Goal: Find specific page/section: Find specific page/section

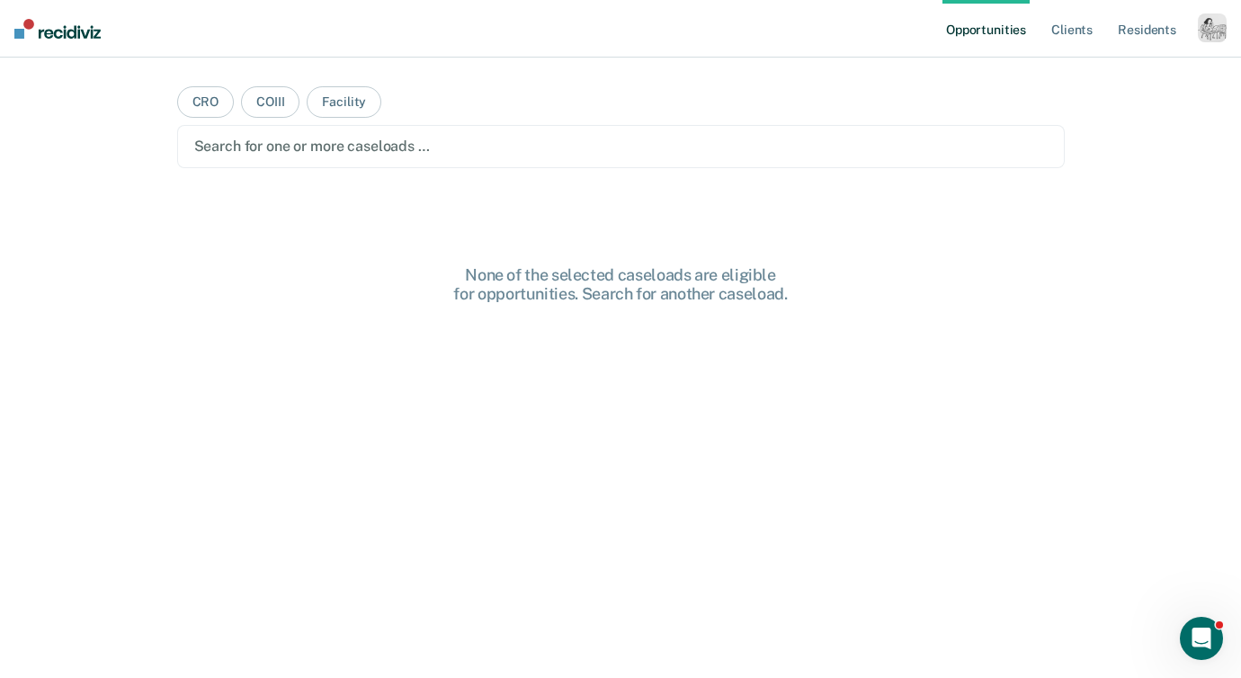
click at [1207, 31] on div "button" at bounding box center [1211, 27] width 29 height 29
click at [1087, 100] on link "How it works" at bounding box center [1139, 95] width 145 height 15
click at [1087, 70] on link "Profile" at bounding box center [1139, 73] width 145 height 15
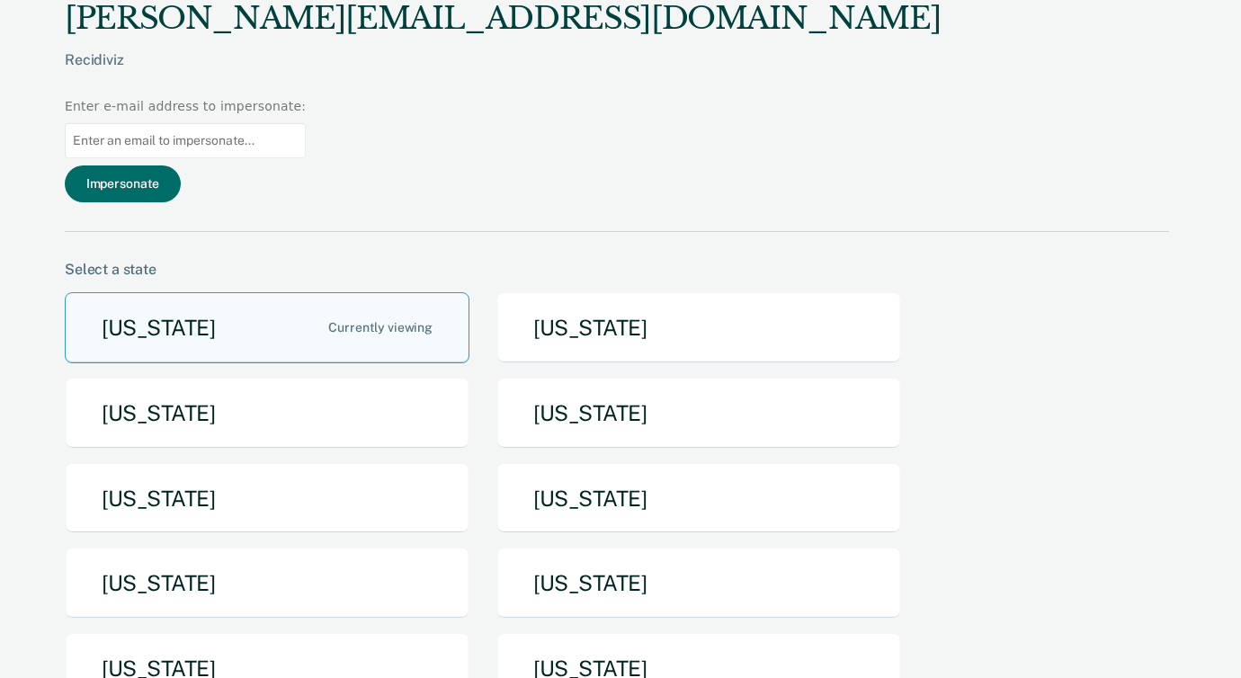
click at [697, 378] on button "[US_STATE]" at bounding box center [698, 413] width 405 height 71
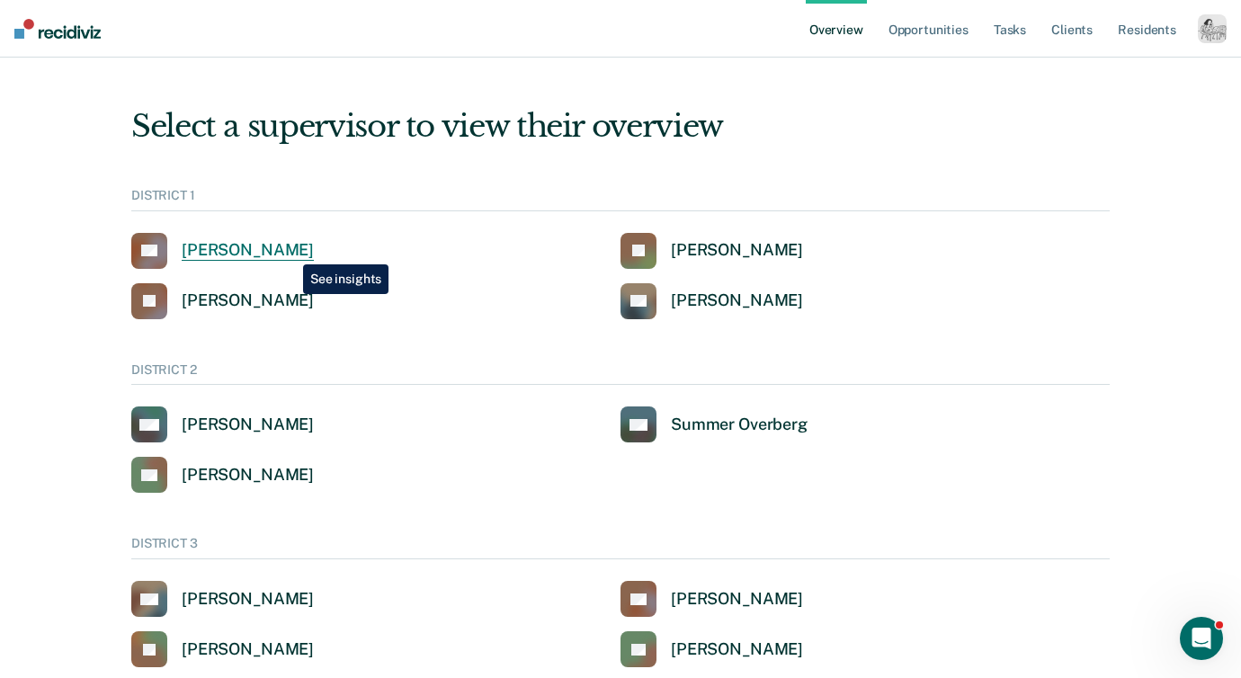
click at [289, 251] on div "[PERSON_NAME]" at bounding box center [248, 250] width 132 height 21
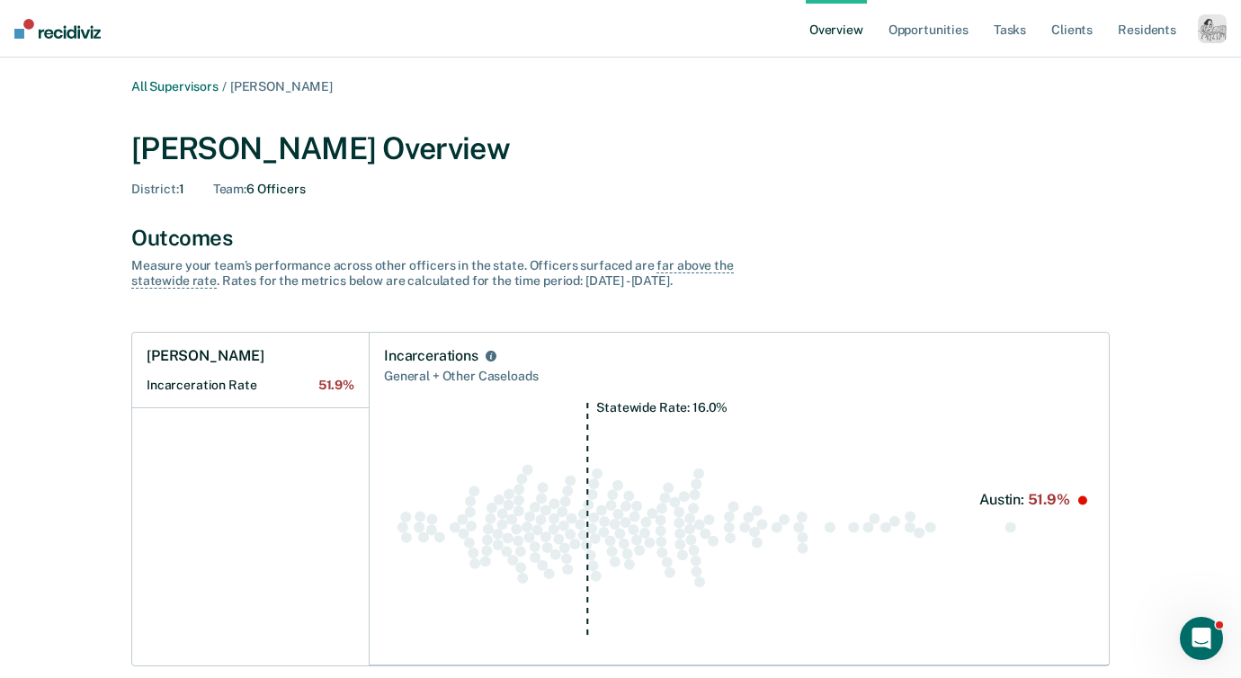
click at [1212, 24] on div "button" at bounding box center [1211, 28] width 29 height 29
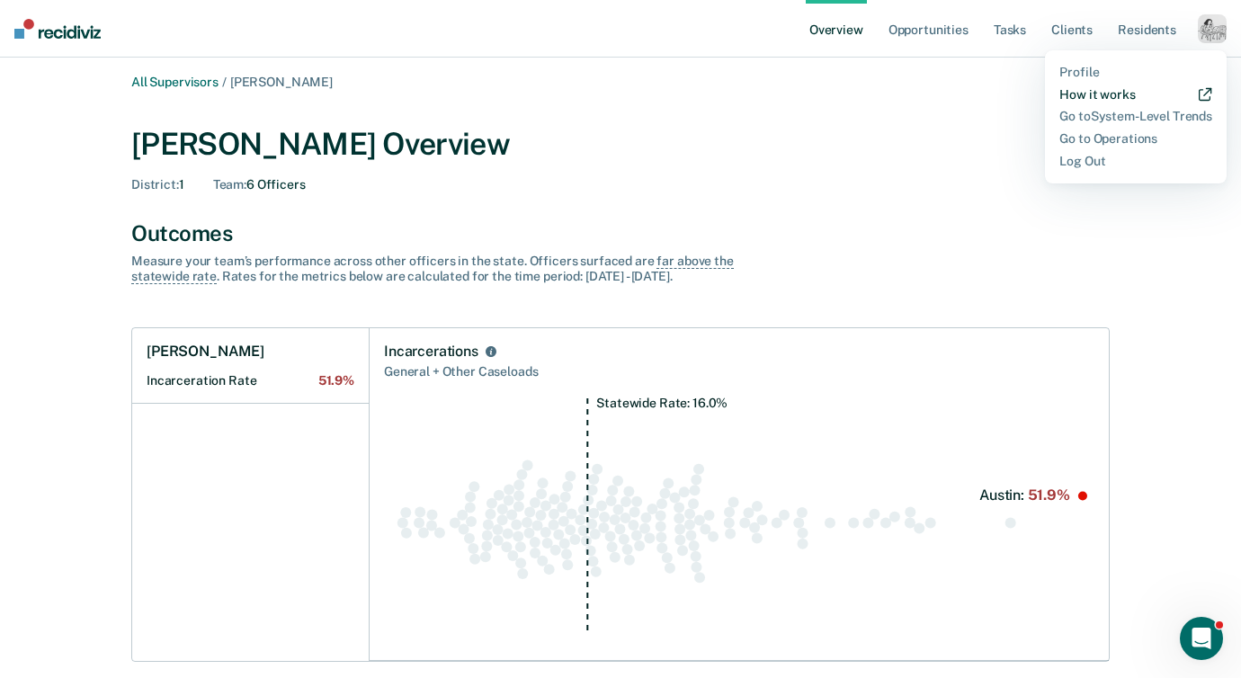
scroll to position [5, 0]
click at [1101, 88] on link "How it works" at bounding box center [1135, 94] width 153 height 15
